Goal: Transaction & Acquisition: Purchase product/service

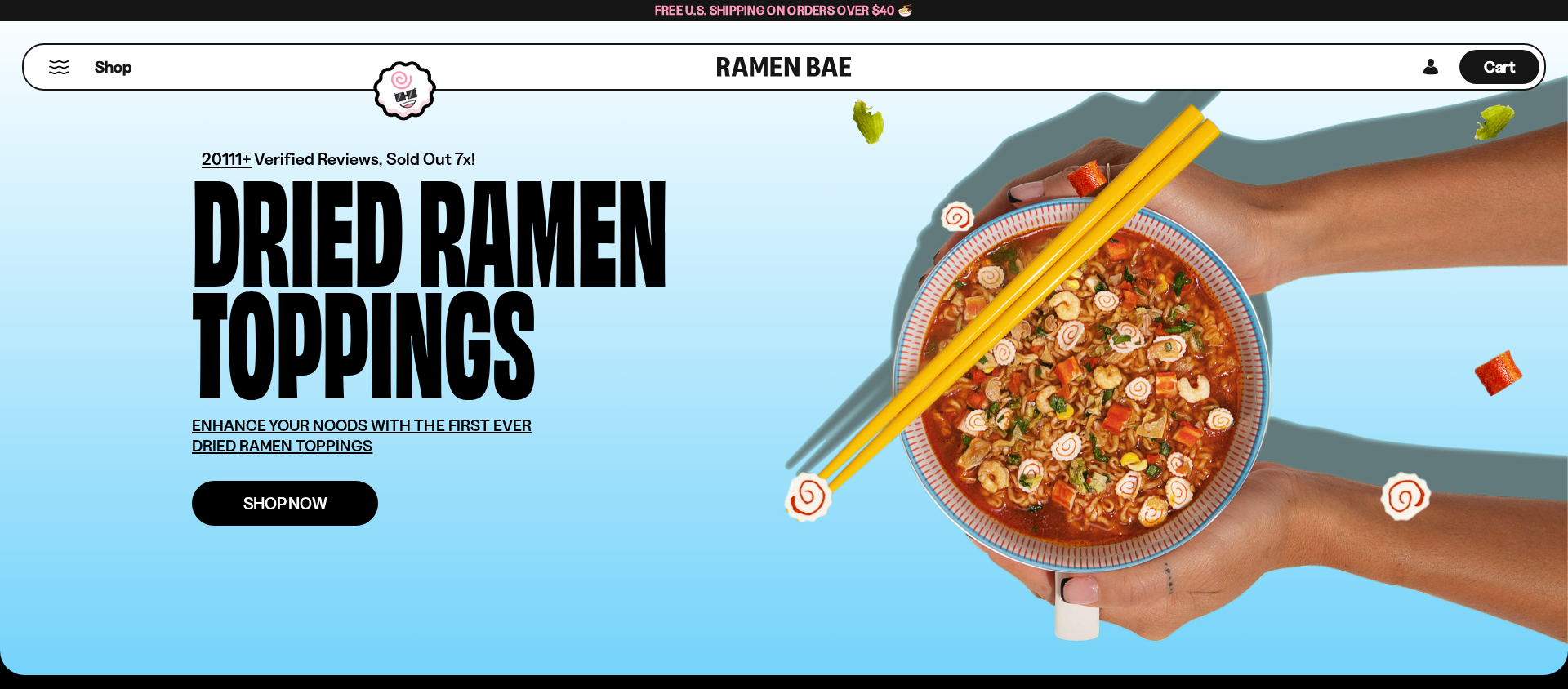
scroll to position [38, 0]
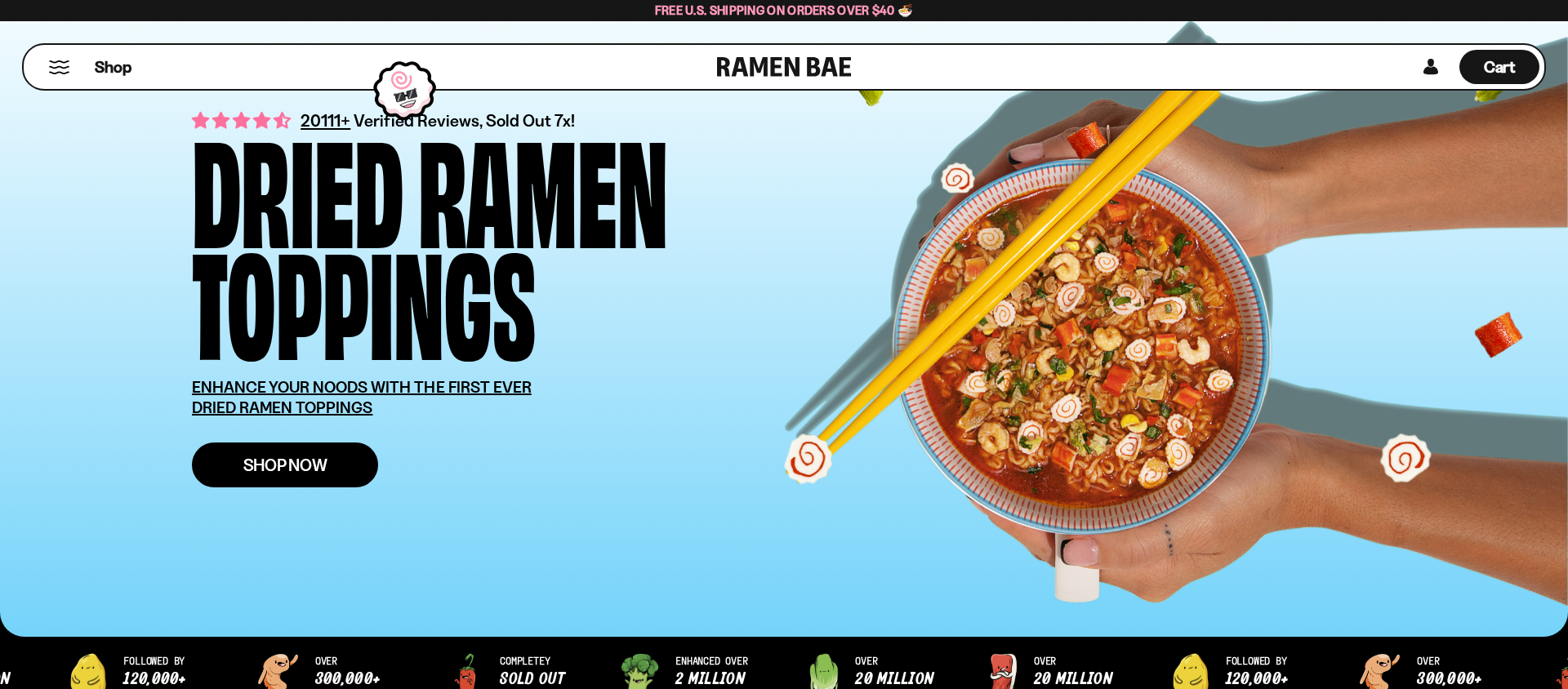
click at [329, 467] on link "Shop Now" at bounding box center [285, 464] width 187 height 45
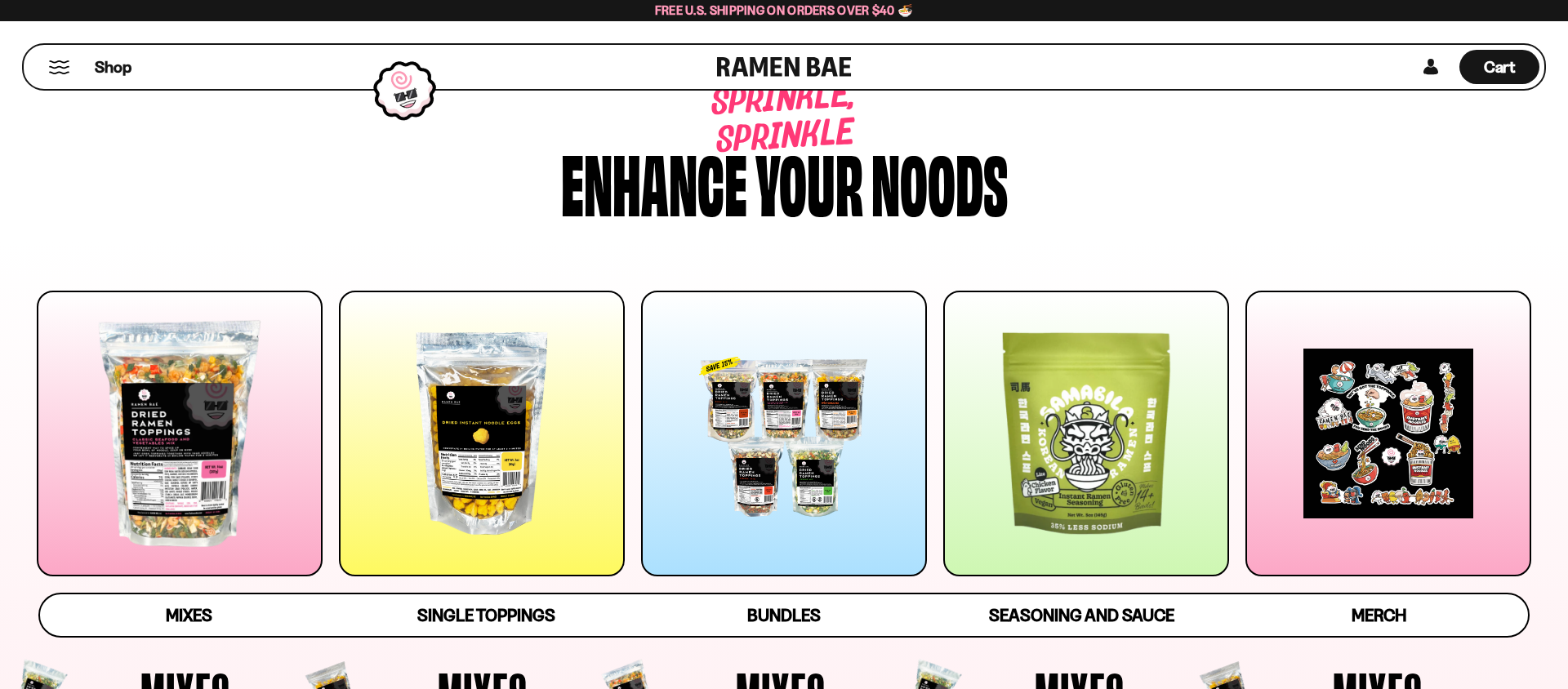
scroll to position [69, 0]
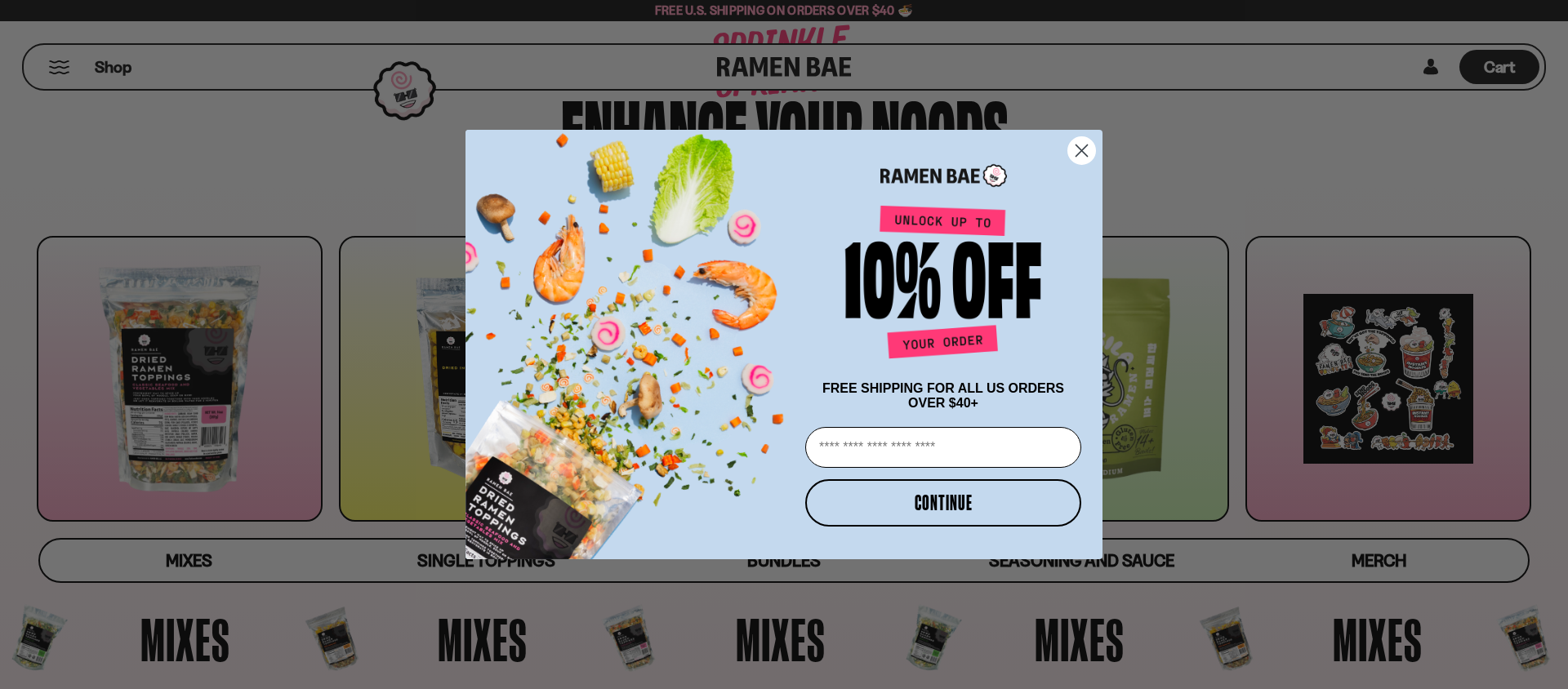
click at [1081, 139] on circle "Close dialog" at bounding box center [1082, 151] width 27 height 27
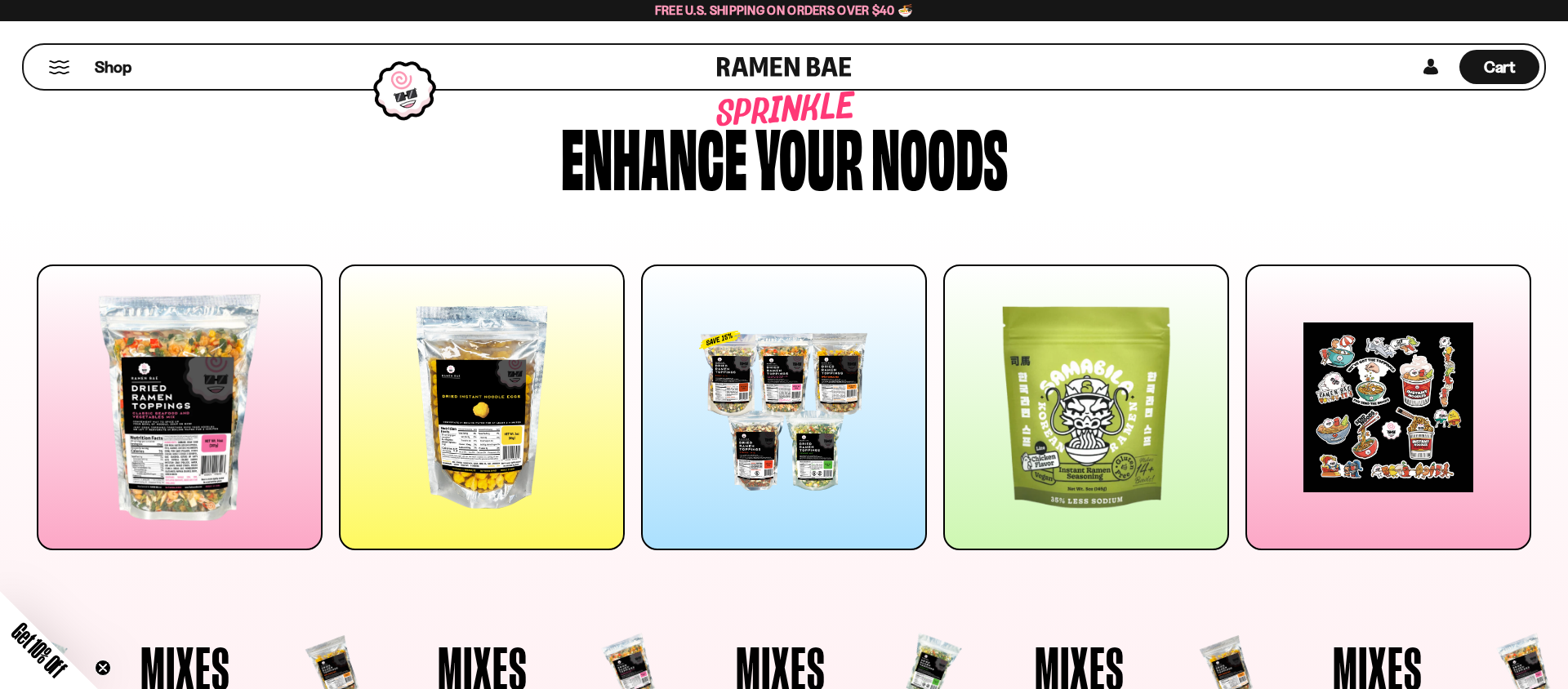
scroll to position [0, 0]
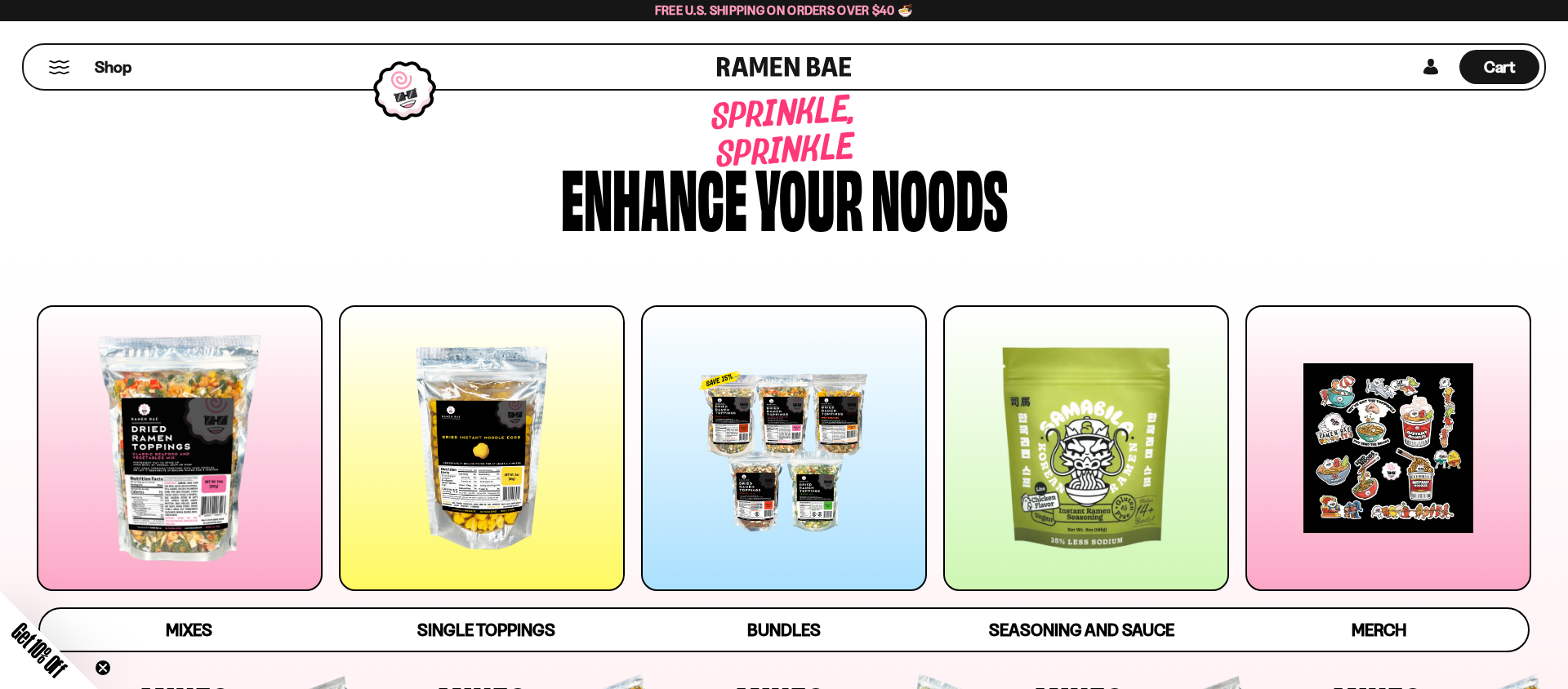
click at [496, 438] on div at bounding box center [481, 448] width 286 height 286
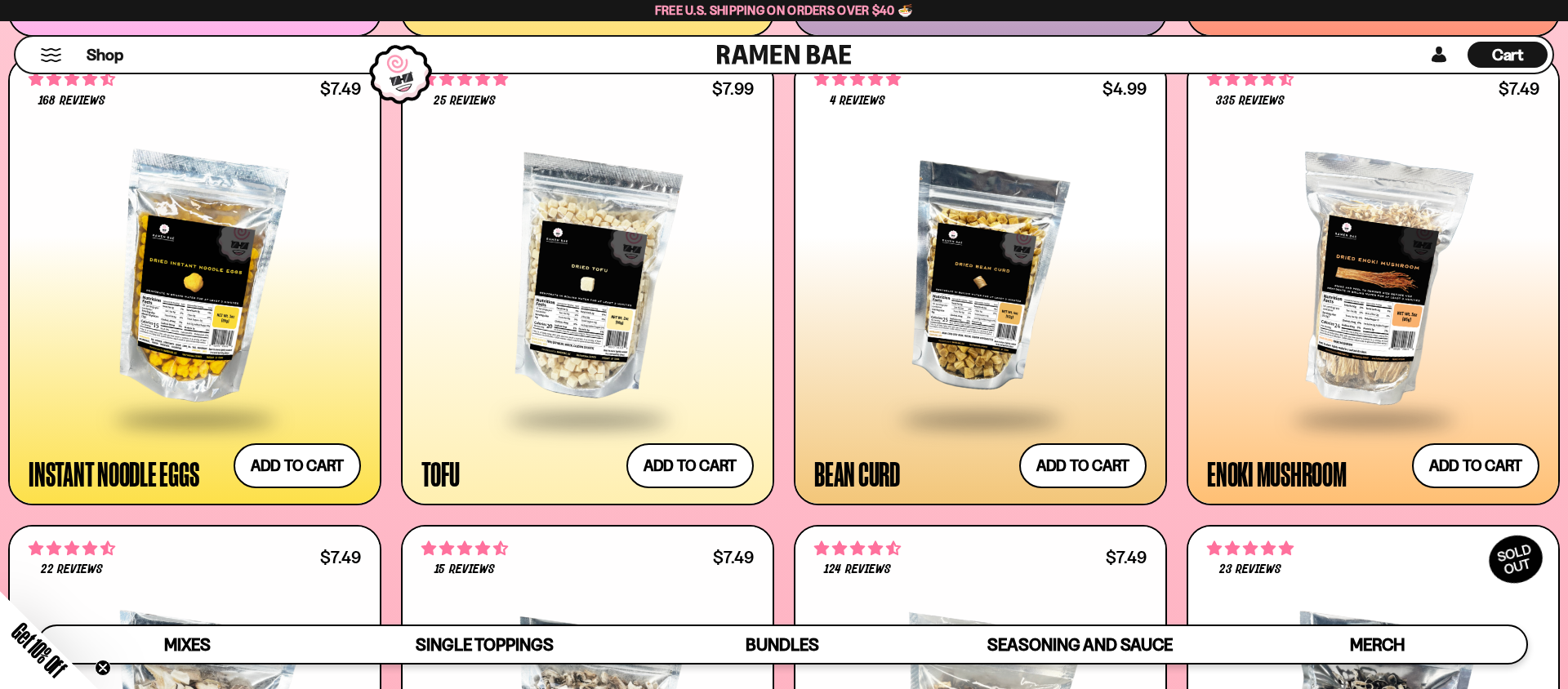
scroll to position [2238, 0]
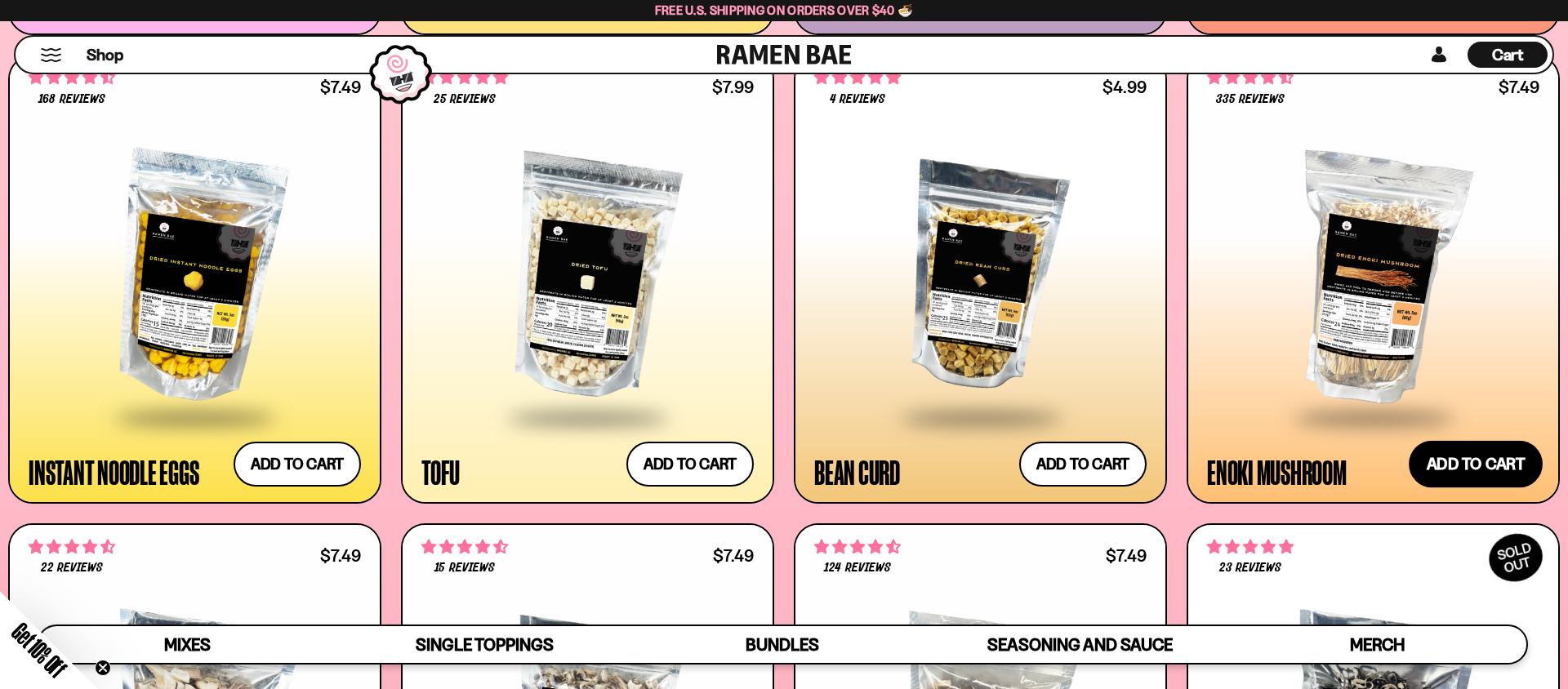
click at [1479, 475] on button "Add to cart Add — Regular price $7.49 Regular price Sale price $7.49 Unit price…" at bounding box center [1476, 464] width 134 height 47
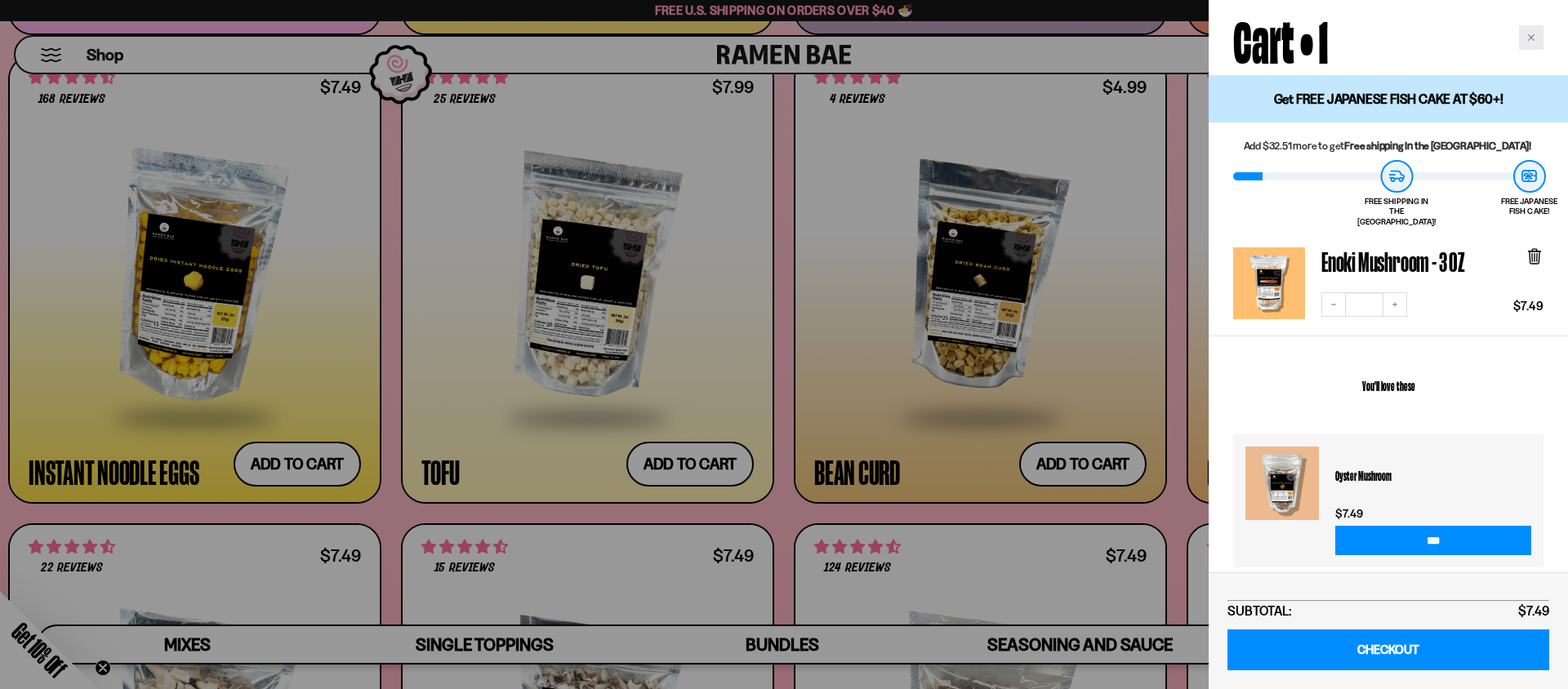
click at [1541, 33] on div "Close cart" at bounding box center [1531, 37] width 24 height 24
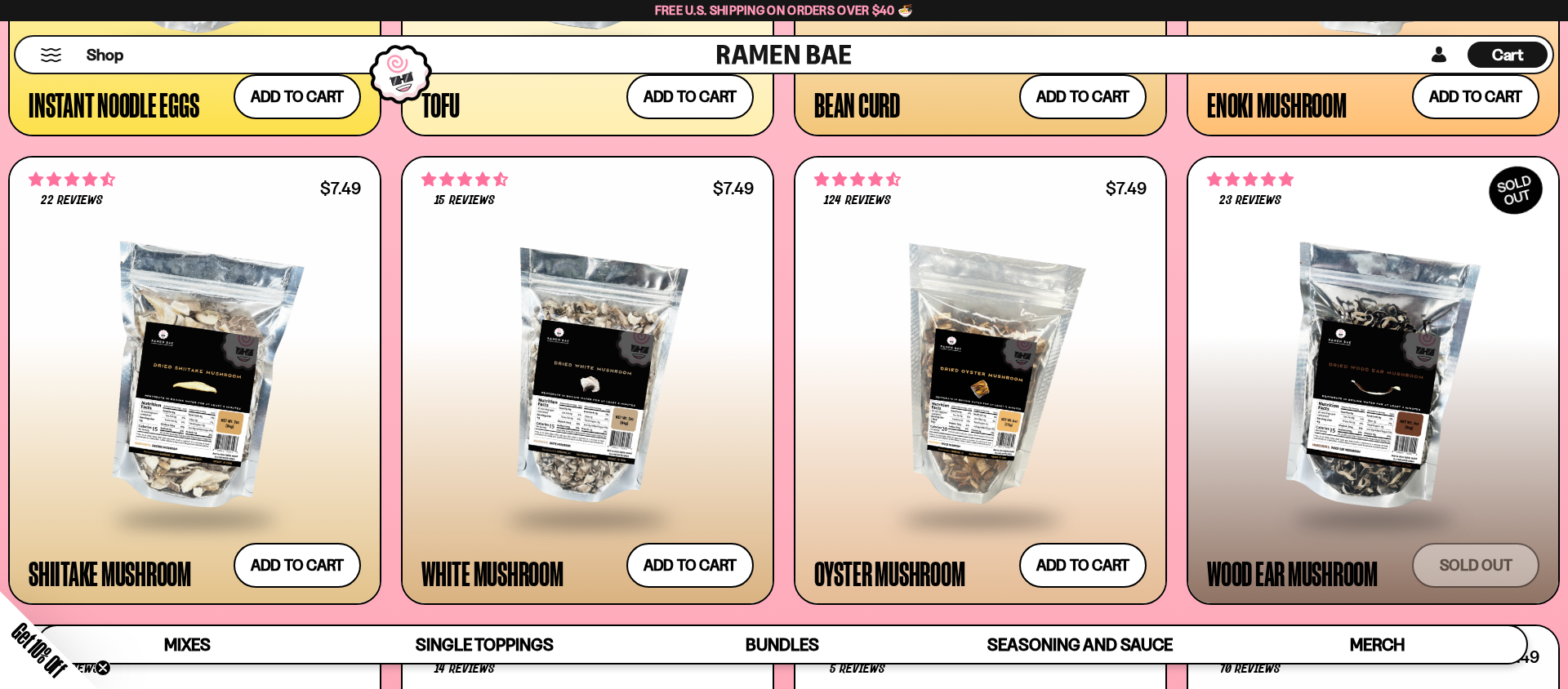
scroll to position [2607, 0]
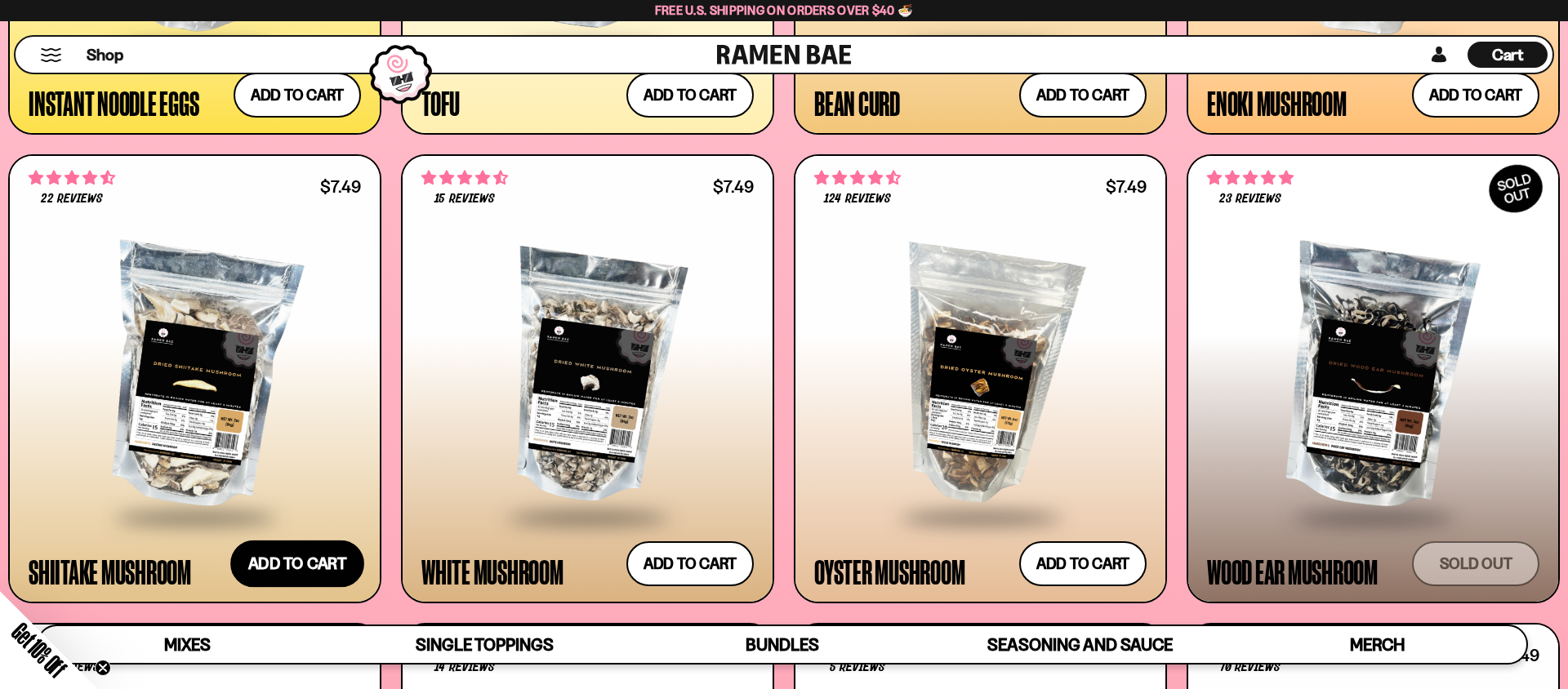
click at [263, 564] on button "Add to cart Add — Regular price $7.49 Regular price Sale price $7.49 Unit price…" at bounding box center [297, 564] width 134 height 47
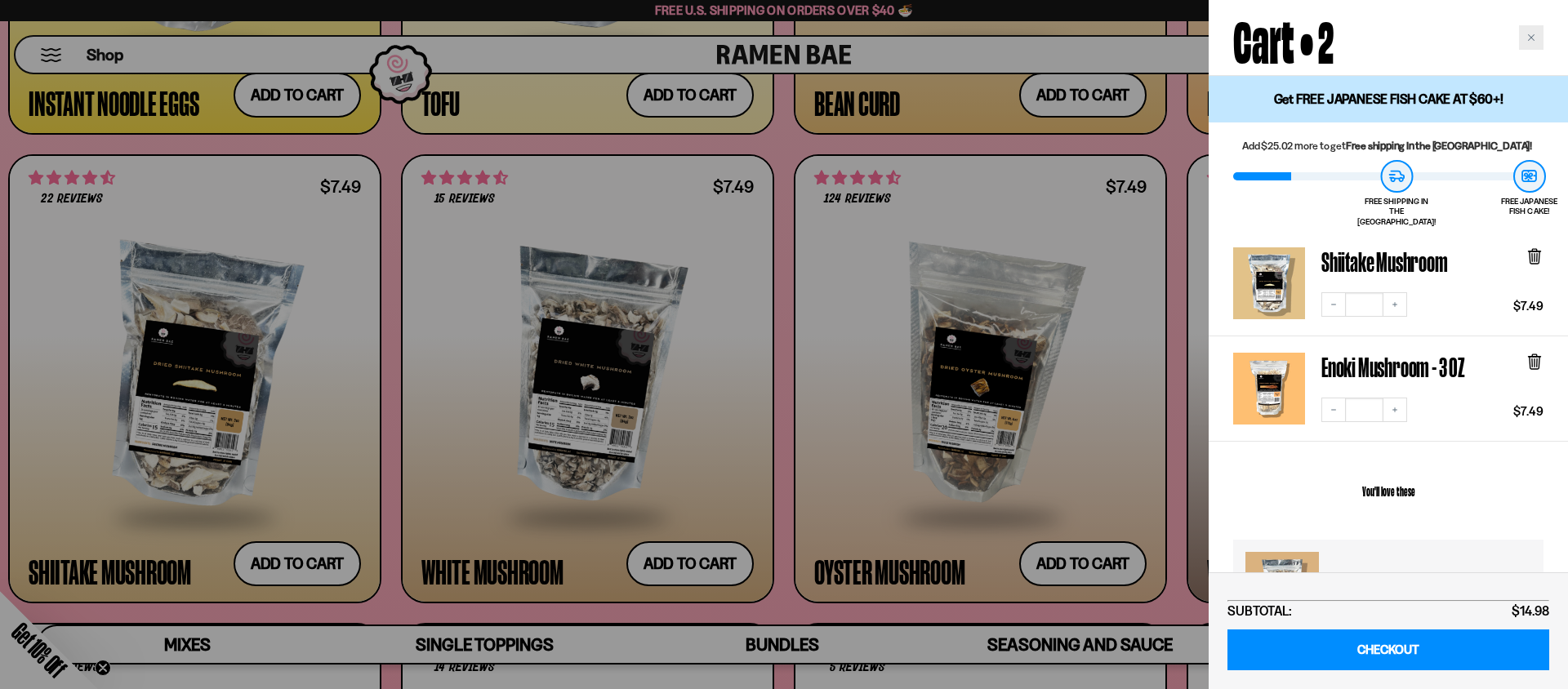
click at [1533, 40] on icon "Close cart" at bounding box center [1532, 38] width 8 height 8
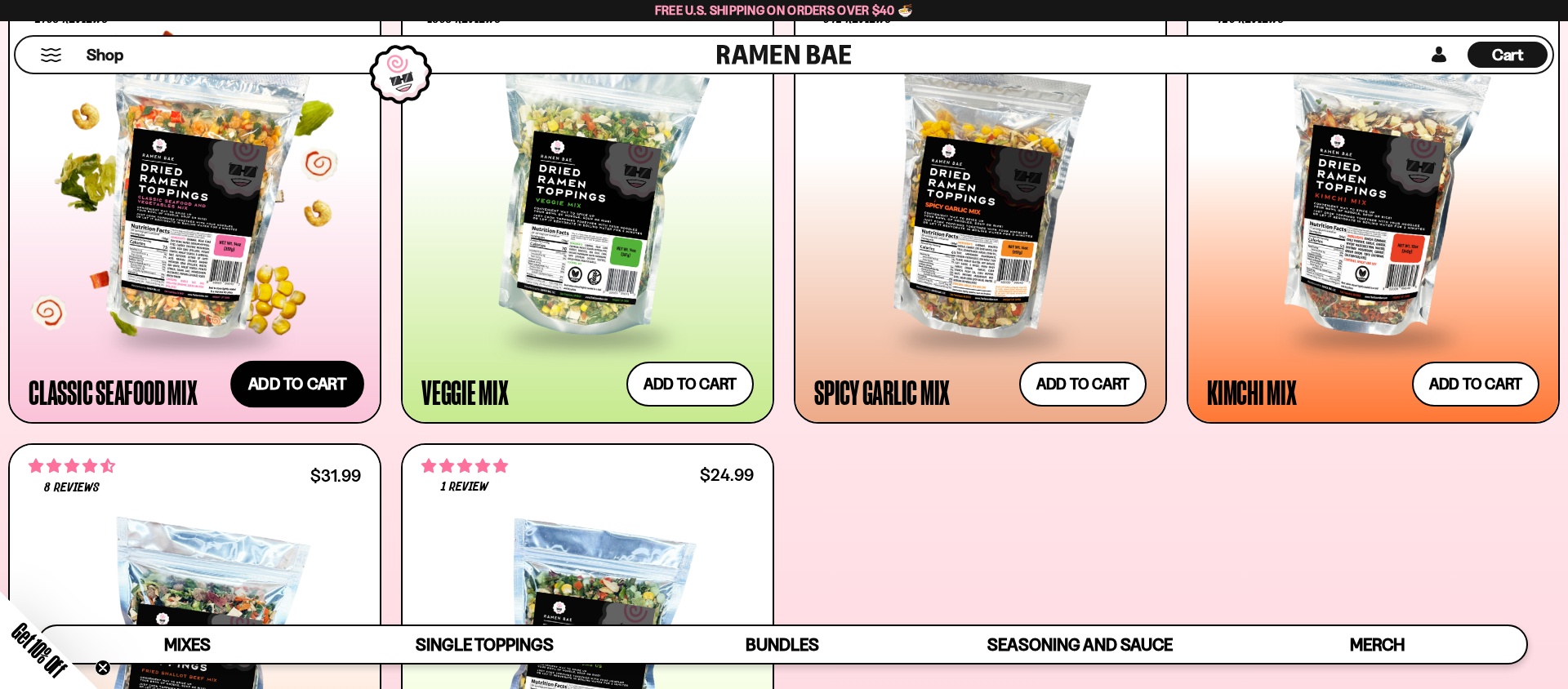
scroll to position [789, 0]
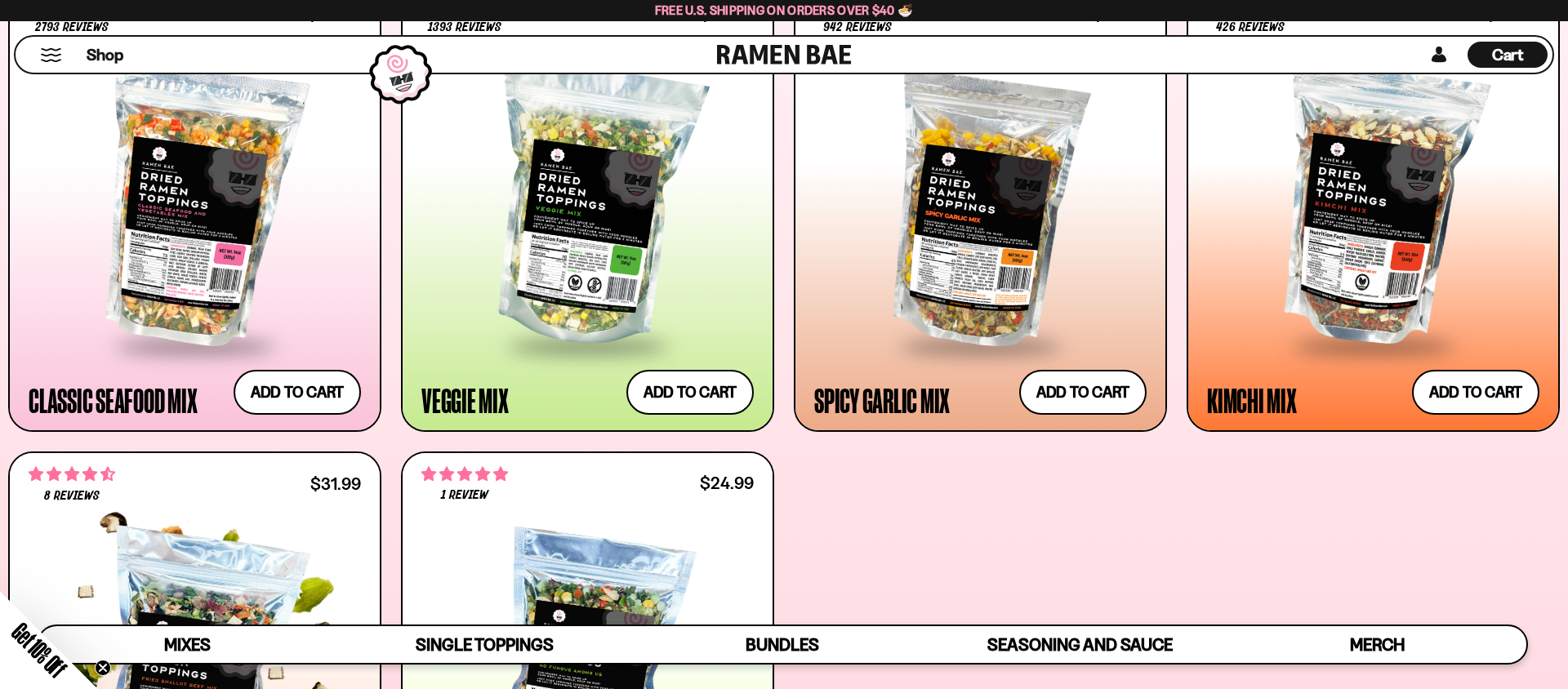
click at [211, 486] on div "8 reviews $31.99" at bounding box center [195, 483] width 333 height 30
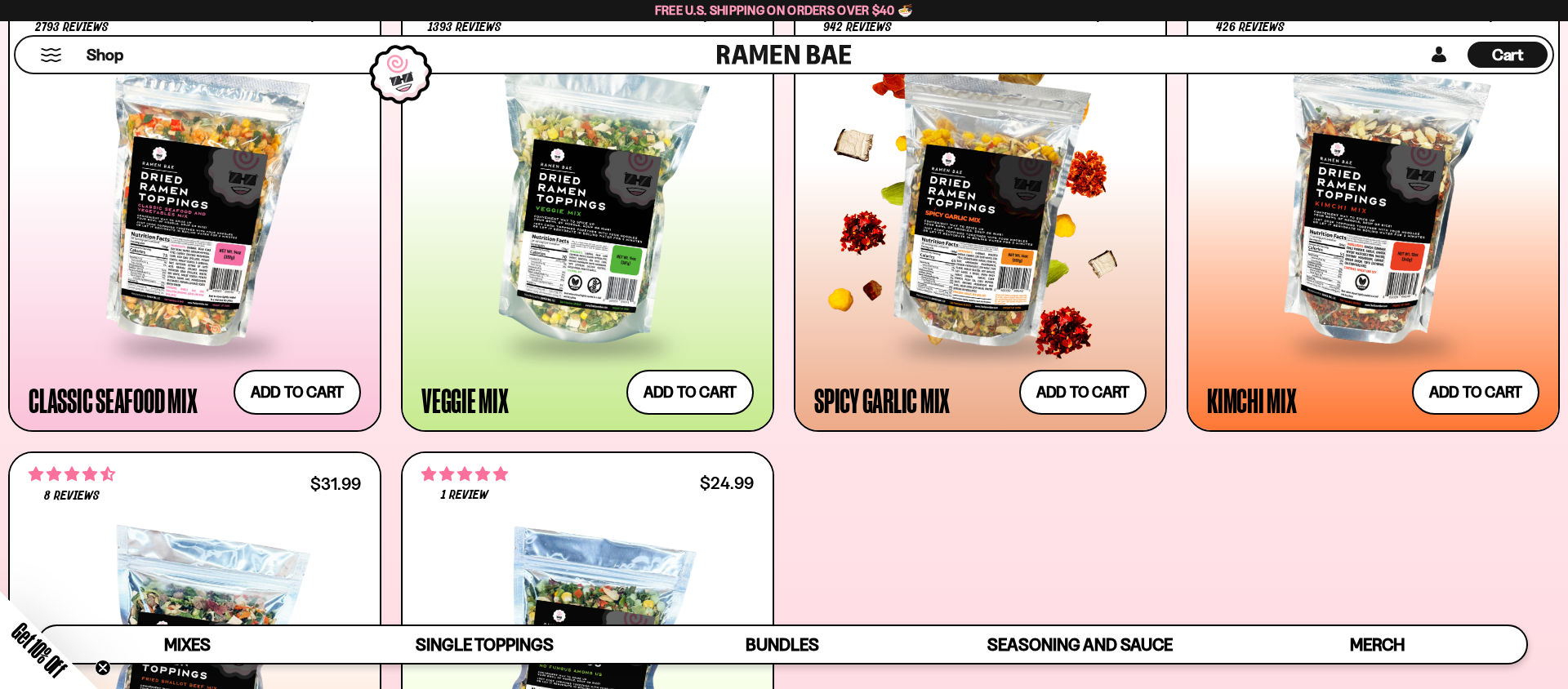
click at [963, 244] on div at bounding box center [980, 205] width 333 height 276
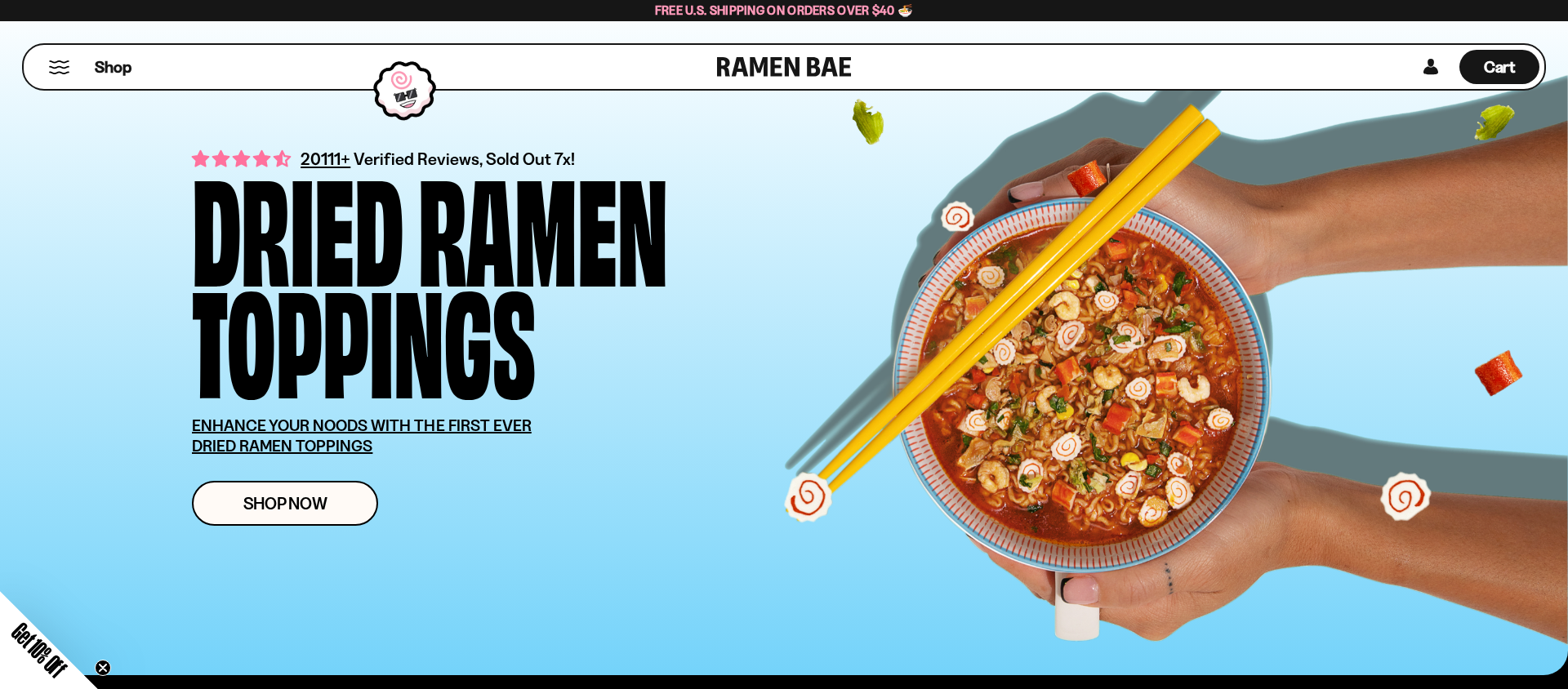
scroll to position [38, 0]
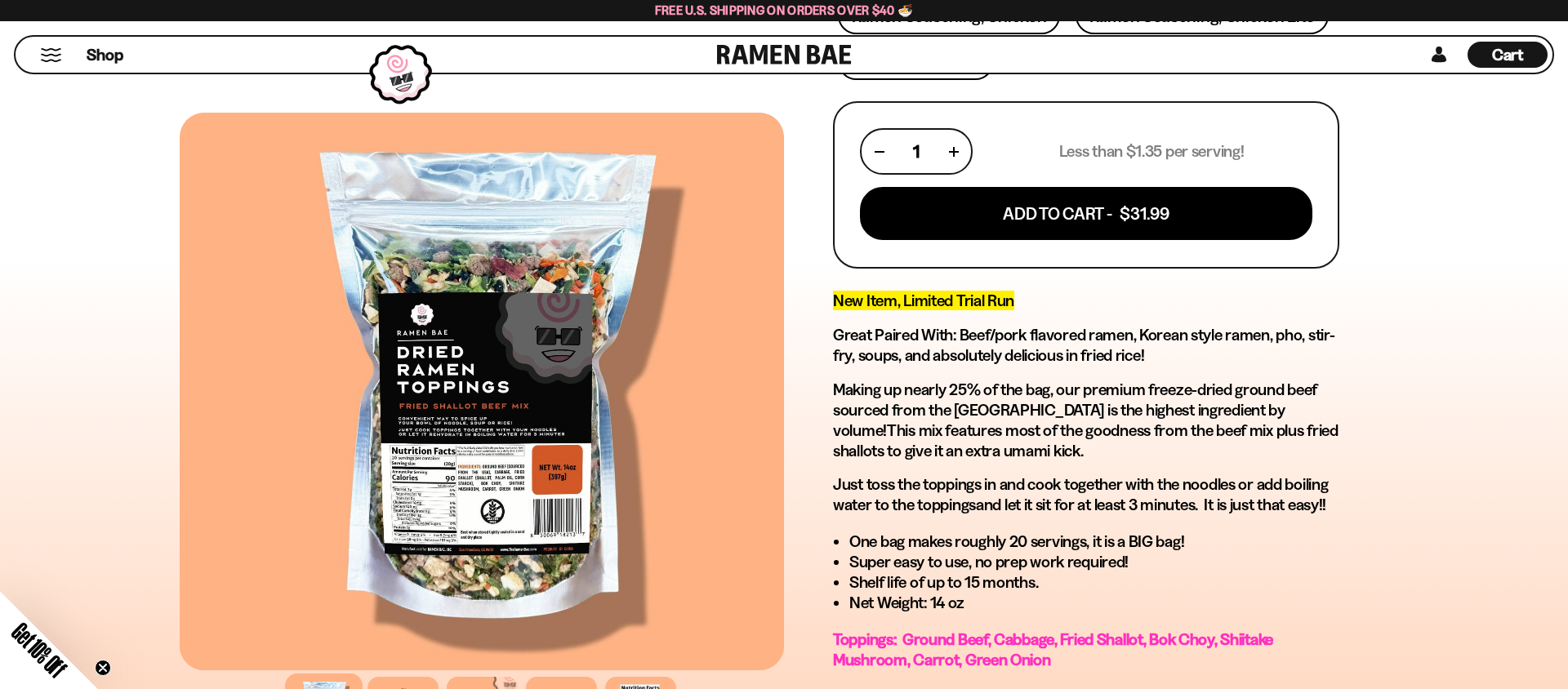
scroll to position [667, 0]
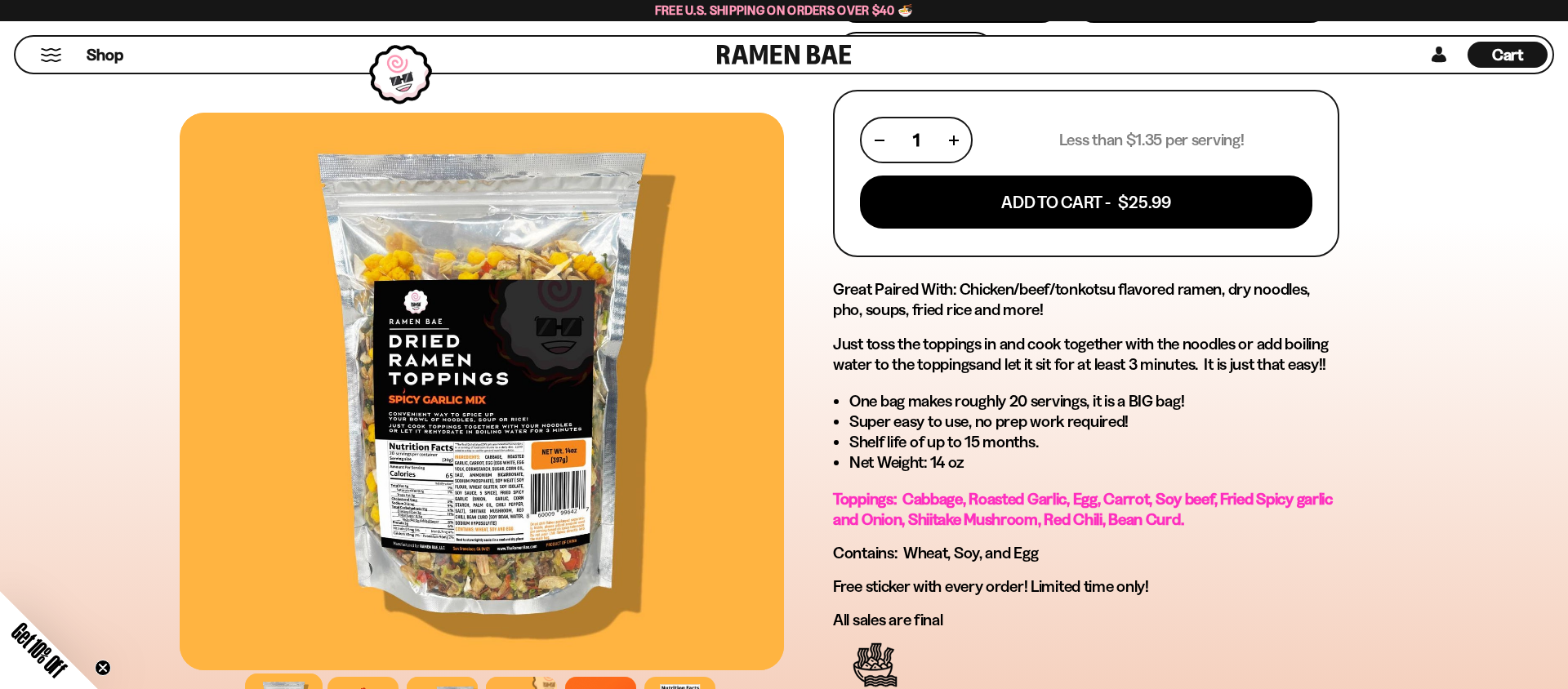
scroll to position [654, 0]
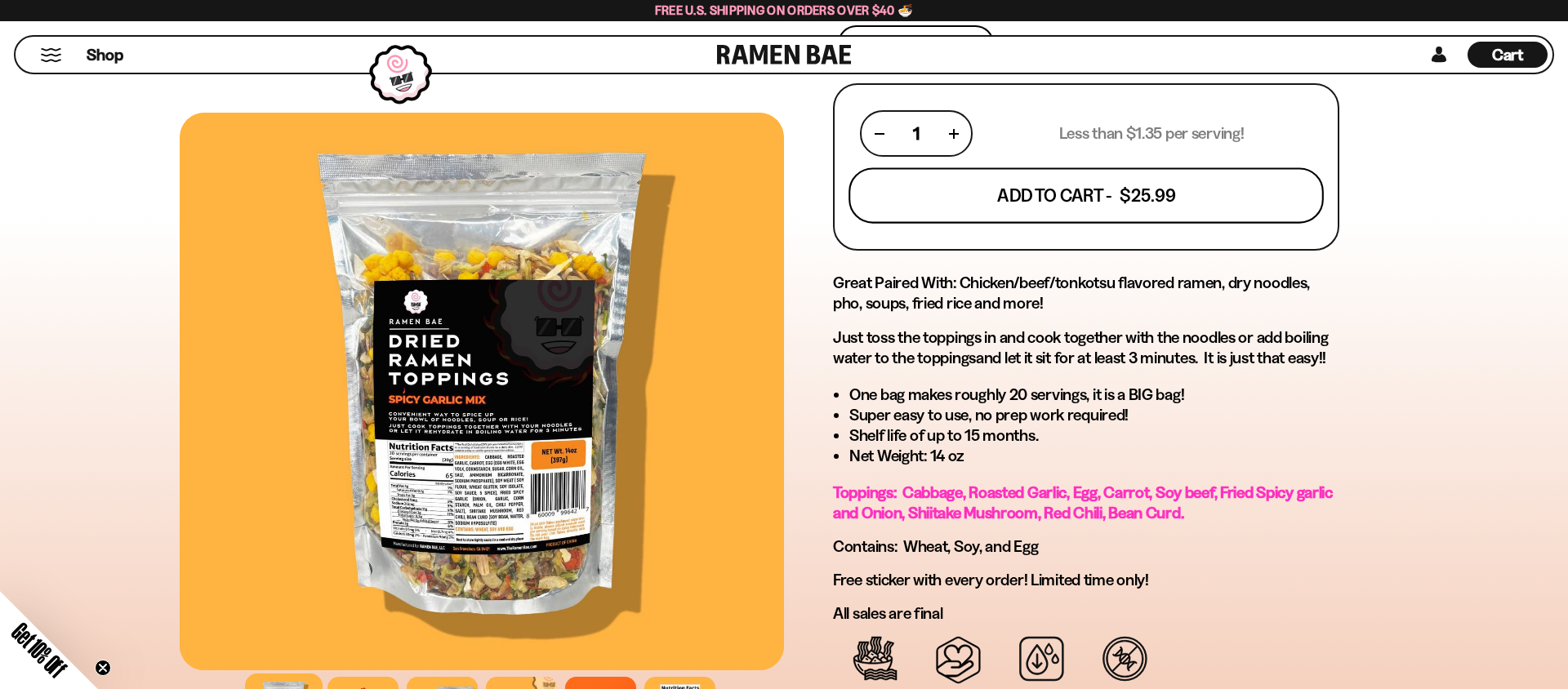
click at [1159, 203] on button "Add To Cart - $25.99" at bounding box center [1086, 196] width 475 height 56
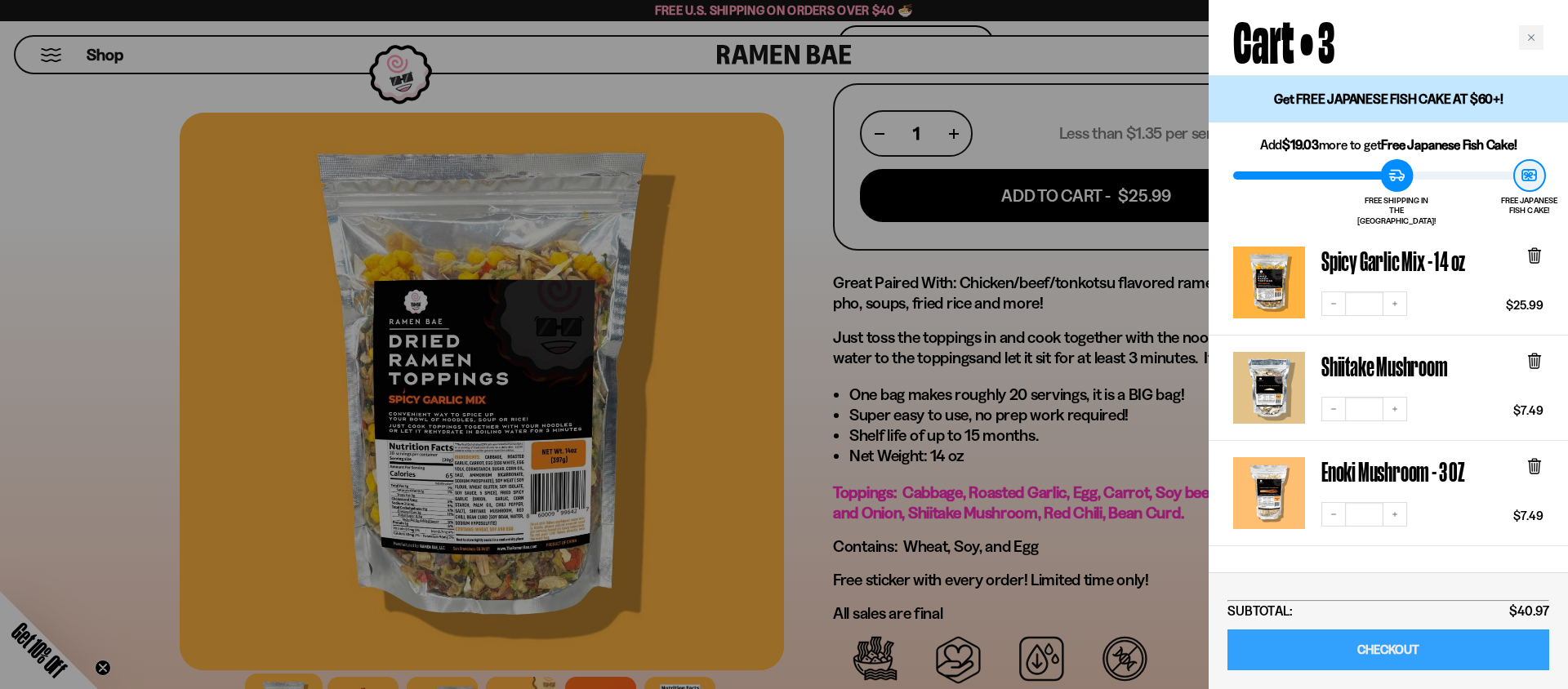
click at [1390, 663] on link "CHECKOUT" at bounding box center [1388, 650] width 322 height 41
